Goal: Task Accomplishment & Management: Complete application form

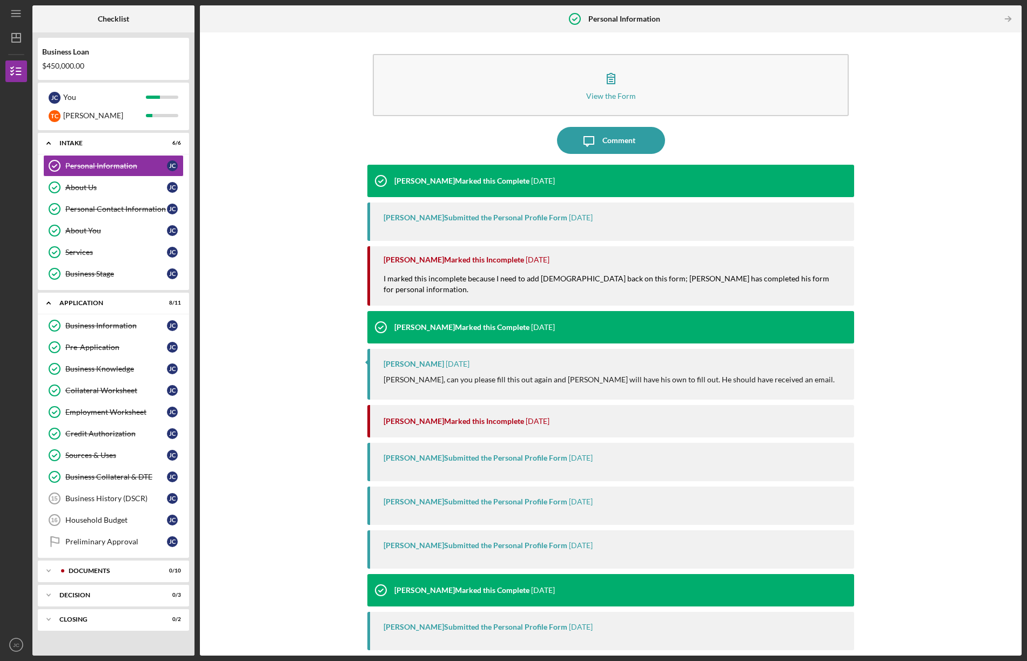
scroll to position [1, 0]
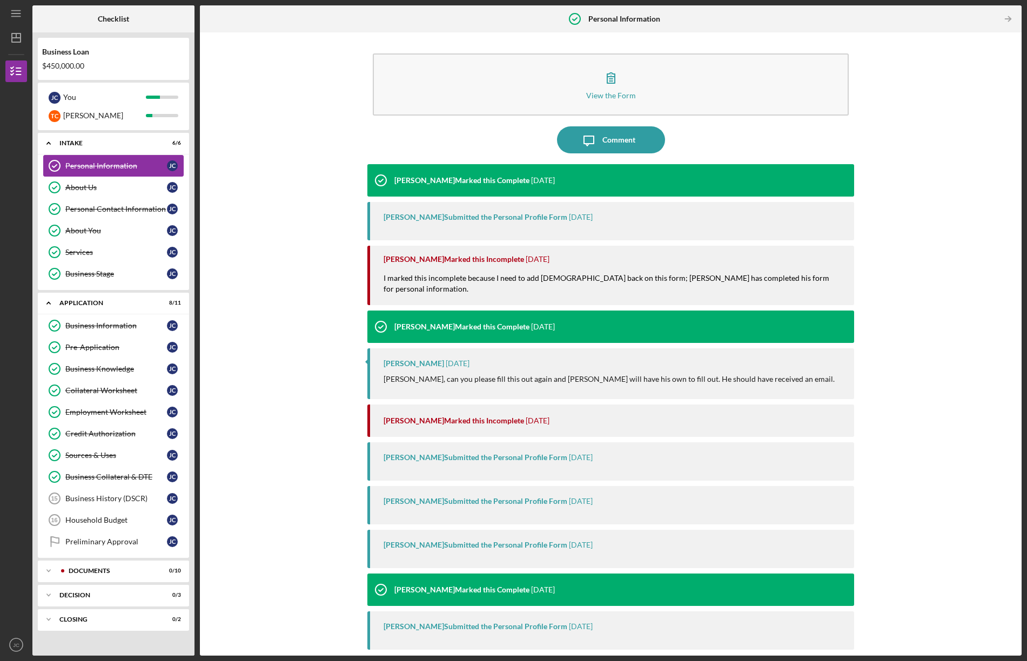
click at [107, 163] on div "Personal Information" at bounding box center [116, 165] width 102 height 9
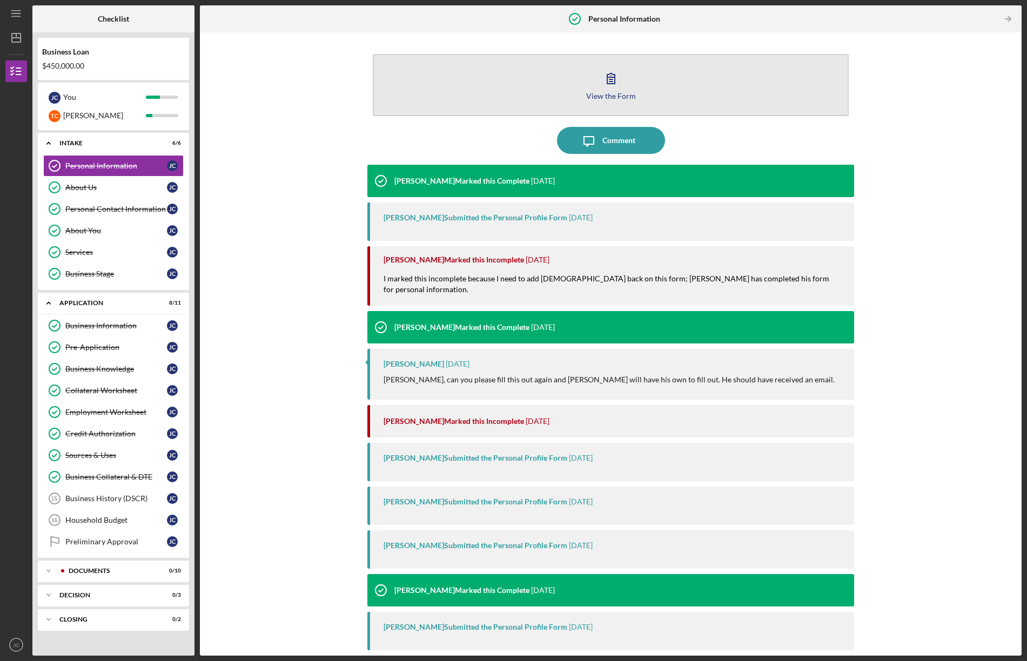
click at [622, 89] on button "View the Form Form" at bounding box center [611, 85] width 476 height 62
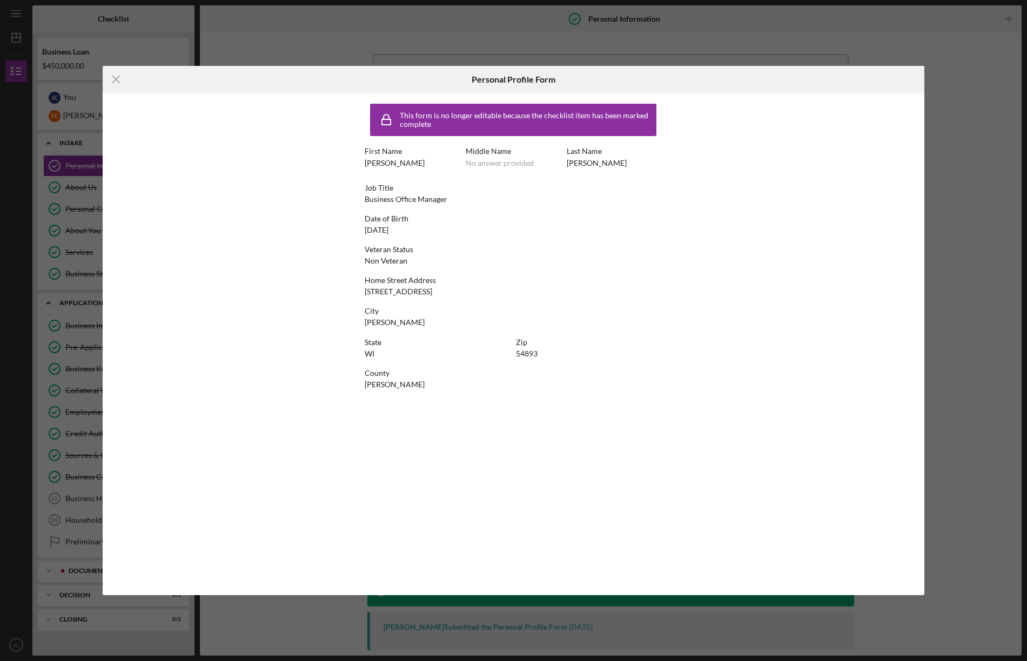
click at [900, 556] on div "This form is no longer editable because the checklist item has been marked comp…" at bounding box center [513, 344] width 821 height 502
click at [116, 75] on icon "Icon/Menu Close" at bounding box center [116, 79] width 27 height 27
click at [113, 77] on line at bounding box center [115, 79] width 7 height 7
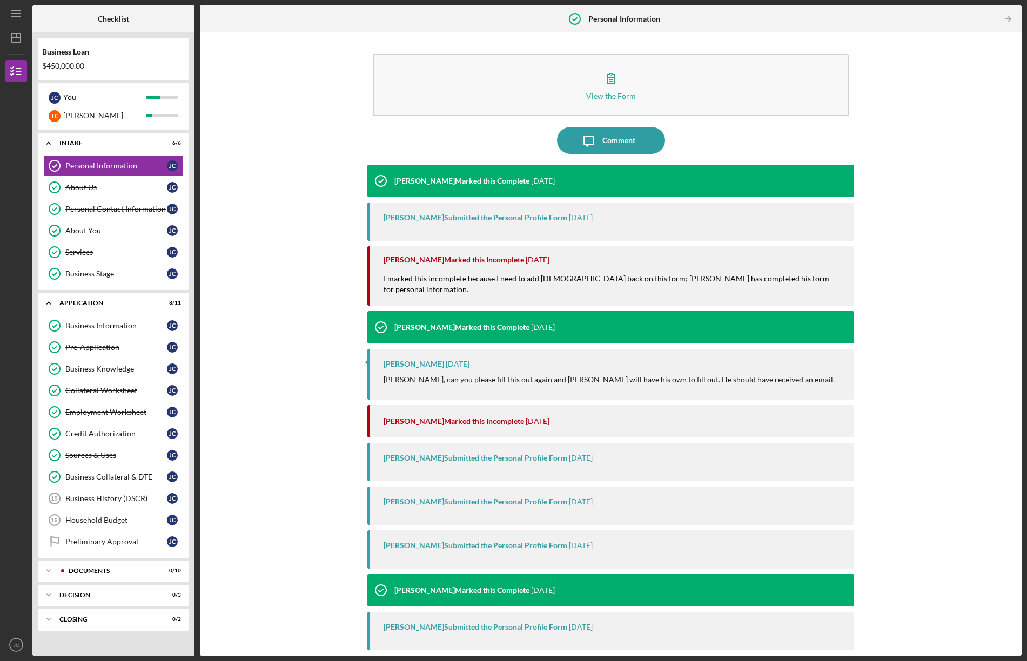
drag, startPoint x: 288, startPoint y: 251, endPoint x: 282, endPoint y: 251, distance: 6.0
click at [286, 251] on div "View the Form Form Icon/Message Comment [PERSON_NAME] Marked this Complete [DAT…" at bounding box center [610, 344] width 811 height 612
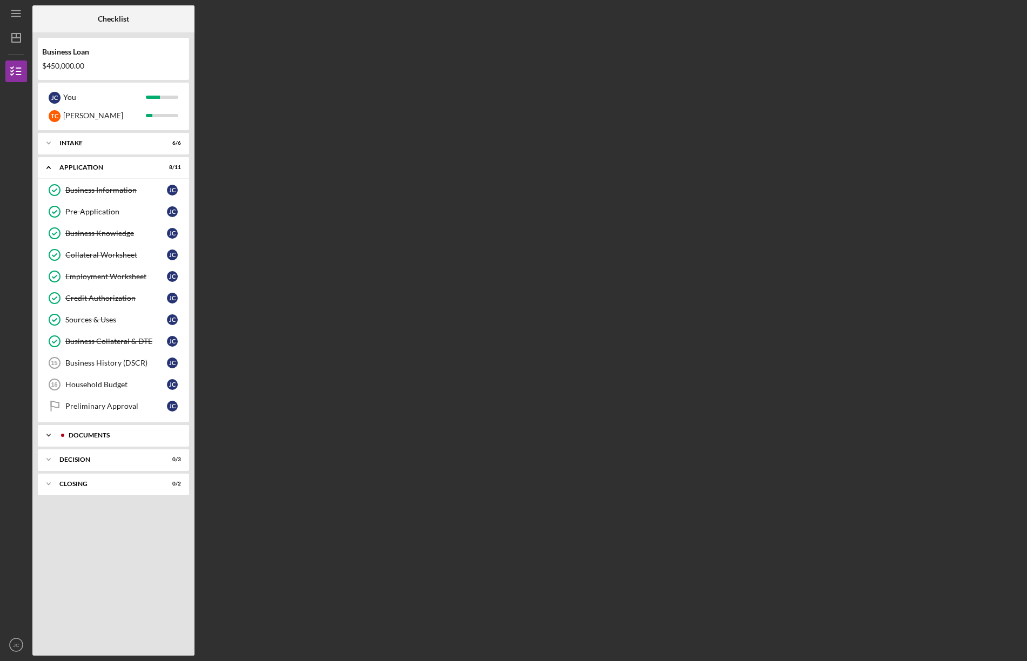
click at [104, 434] on div "Documents" at bounding box center [122, 435] width 107 height 6
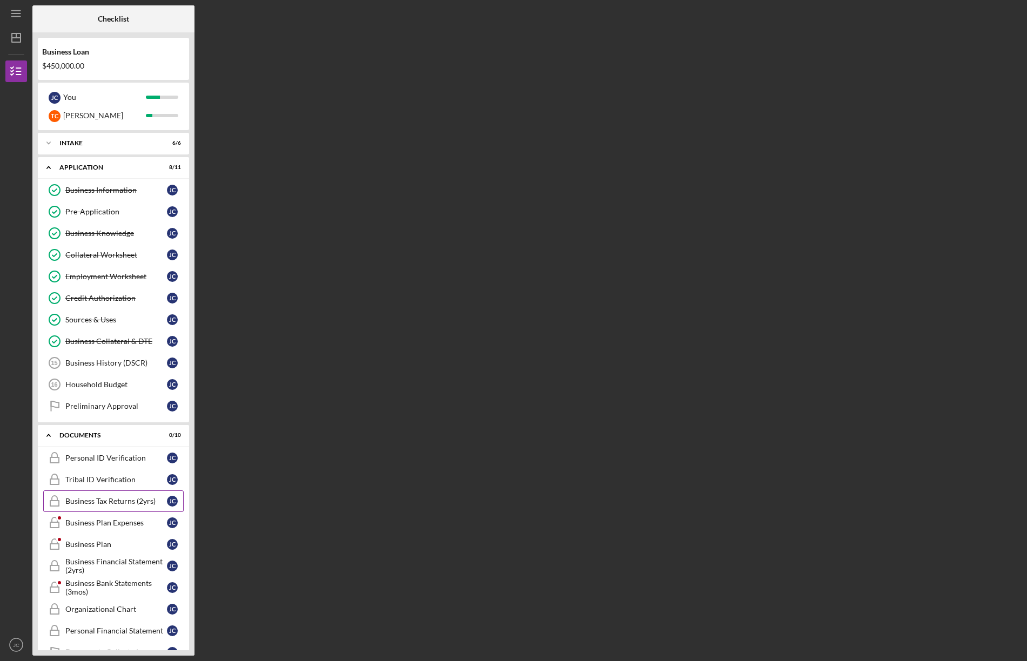
click at [92, 497] on div "Business Tax Returns (2yrs)" at bounding box center [116, 501] width 102 height 9
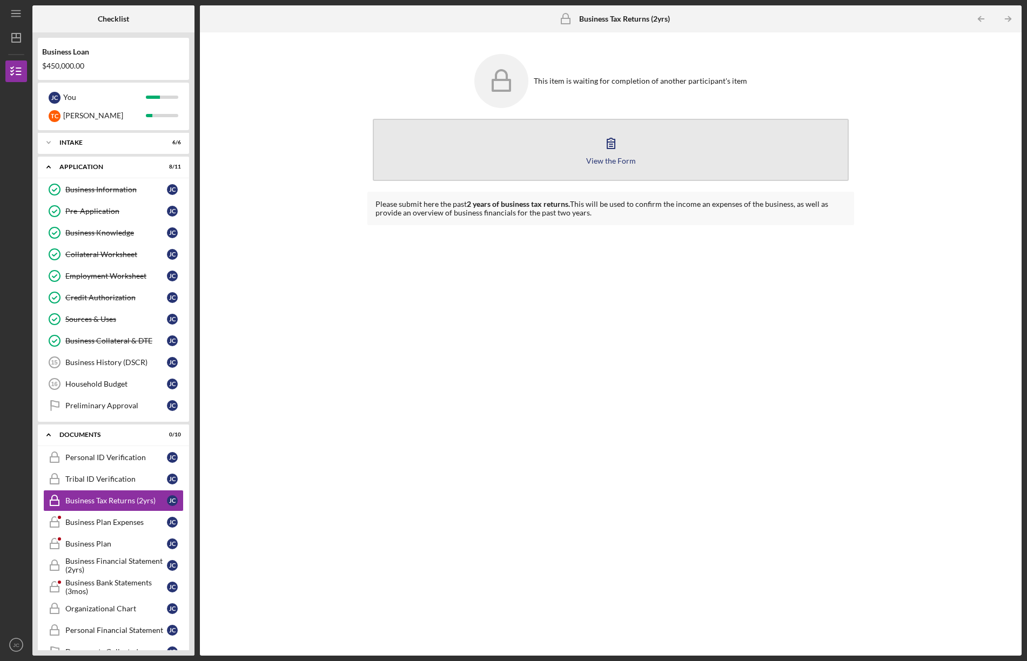
click at [613, 159] on div "View the Form" at bounding box center [611, 161] width 50 height 8
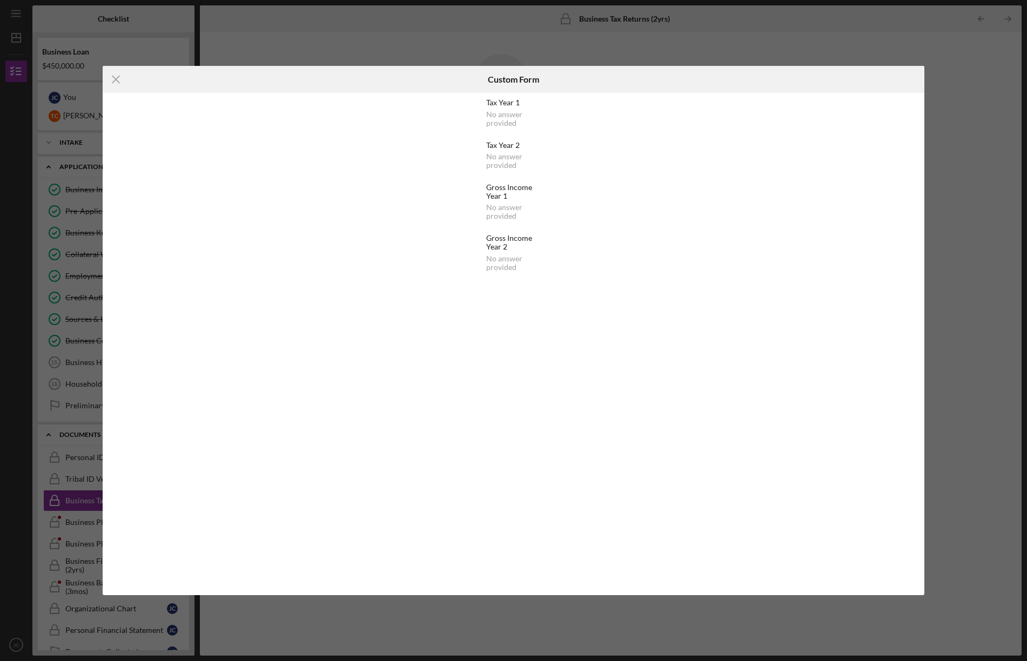
click at [509, 101] on div "Tax Year 1" at bounding box center [513, 102] width 55 height 9
click at [497, 151] on div "Tax Year 2 No answer provided" at bounding box center [513, 155] width 55 height 29
click at [507, 180] on div "Tax Year 1 No answer provided Tax Year 2 No answer provided Gross Income Year 1…" at bounding box center [513, 184] width 55 height 173
click at [511, 191] on div "Gross Income Year 1" at bounding box center [513, 191] width 55 height 17
drag, startPoint x: 518, startPoint y: 232, endPoint x: 533, endPoint y: 232, distance: 15.1
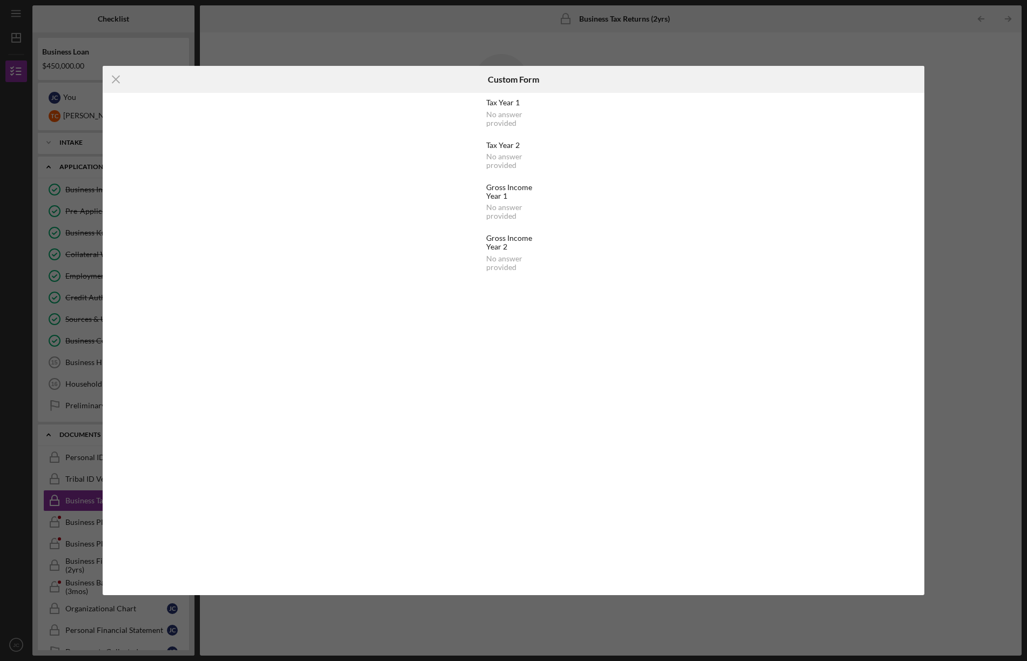
click at [518, 232] on div "Tax Year 1 No answer provided Tax Year 2 No answer provided Gross Income Year 1…" at bounding box center [513, 184] width 55 height 173
drag, startPoint x: 518, startPoint y: 246, endPoint x: 630, endPoint y: 262, distance: 112.4
click at [522, 246] on div "Gross Income Year 2" at bounding box center [513, 242] width 55 height 17
click at [116, 78] on icon "Icon/Menu Close" at bounding box center [116, 79] width 27 height 27
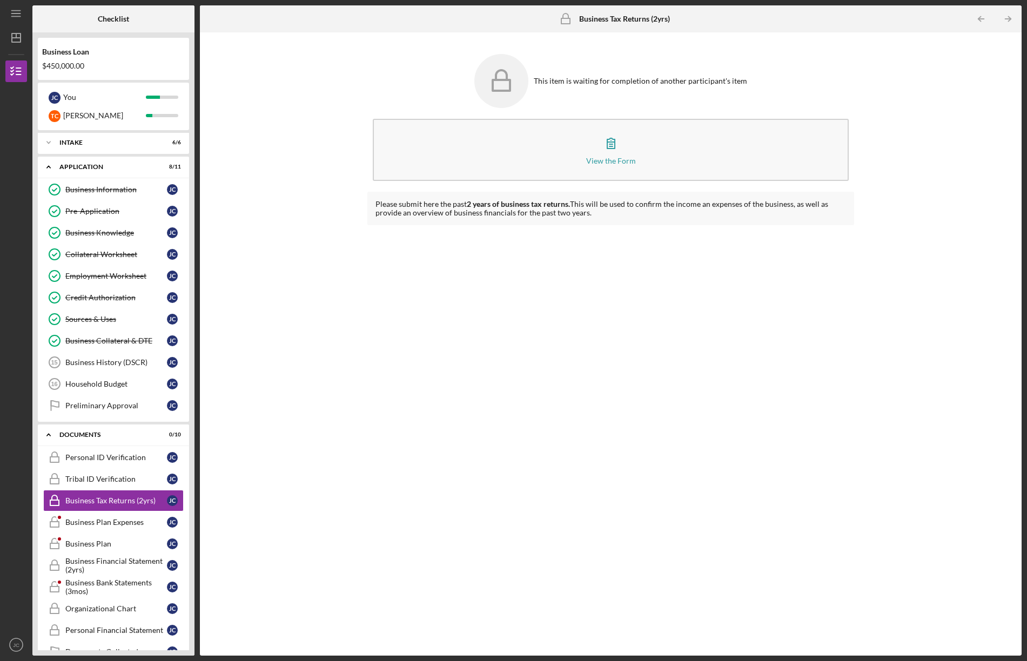
click at [247, 495] on div "This item is waiting for completion of another participant's item View the Form…" at bounding box center [610, 344] width 811 height 612
click at [118, 525] on div "Business Plan Expenses" at bounding box center [116, 522] width 102 height 9
